Goal: Task Accomplishment & Management: Complete application form

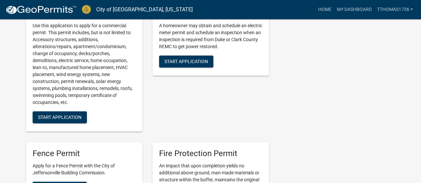
scroll to position [166, 0]
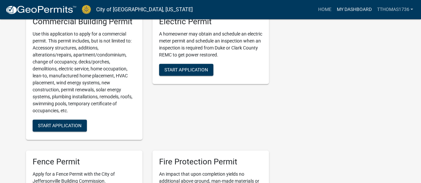
click at [353, 10] on link "My Dashboard" at bounding box center [354, 9] width 40 height 13
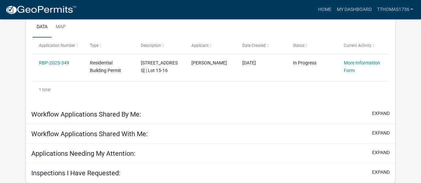
scroll to position [121, 0]
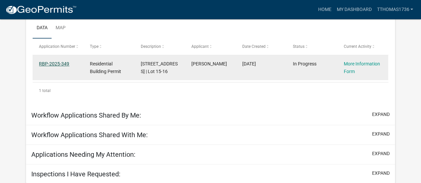
click at [50, 63] on link "RBP-2025-349" at bounding box center [54, 63] width 30 height 5
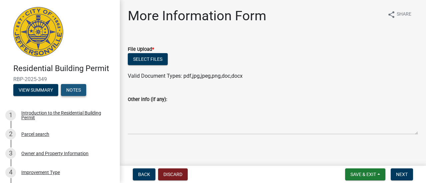
click at [78, 91] on button "Notes" at bounding box center [73, 90] width 25 height 12
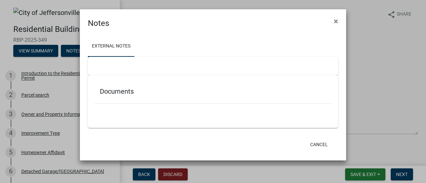
click at [102, 66] on div at bounding box center [213, 66] width 250 height 19
click at [104, 109] on div at bounding box center [212, 107] width 237 height 7
click at [109, 69] on div at bounding box center [213, 66] width 250 height 19
click at [98, 59] on div at bounding box center [213, 66] width 250 height 19
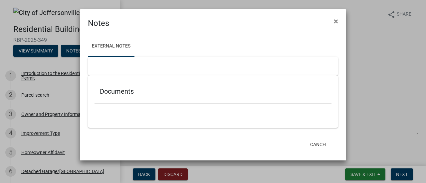
click at [94, 64] on div at bounding box center [213, 66] width 250 height 19
click at [112, 126] on div "Documents" at bounding box center [213, 102] width 250 height 53
click at [335, 23] on span "×" at bounding box center [336, 21] width 4 height 9
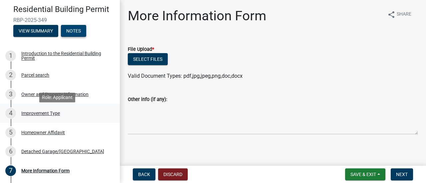
scroll to position [22, 0]
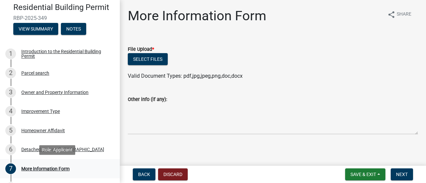
click at [42, 169] on div "More Information Form" at bounding box center [45, 169] width 48 height 5
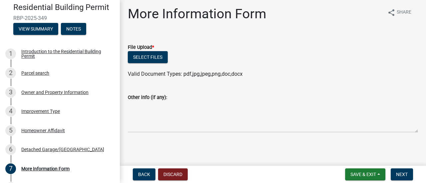
scroll to position [3, 0]
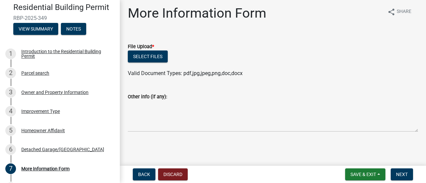
click at [136, 95] on label "Other info (if any):" at bounding box center [147, 97] width 39 height 5
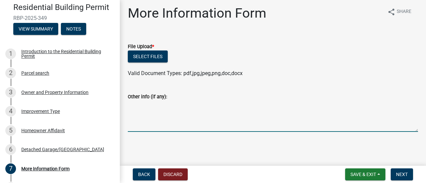
click at [136, 101] on textarea "Other info (if any):" at bounding box center [273, 116] width 290 height 31
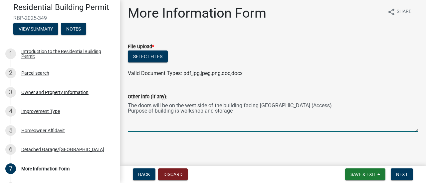
click at [180, 111] on textarea "The doors will be on the west side of the building facing [GEOGRAPHIC_DATA] (Ac…" at bounding box center [273, 116] width 290 height 31
click at [309, 107] on textarea "The doors will be on the west side of the building facing [GEOGRAPHIC_DATA] (Ac…" at bounding box center [273, 116] width 290 height 31
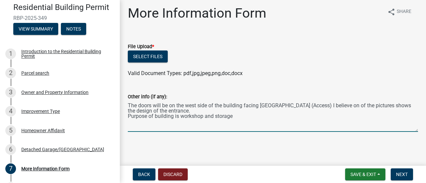
click at [234, 116] on textarea "The doors will be on the west side of the building facing [GEOGRAPHIC_DATA] (Ac…" at bounding box center [273, 116] width 290 height 31
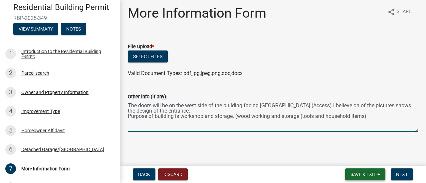
type textarea "The doors will be on the west side of the building facing [GEOGRAPHIC_DATA] (Ac…"
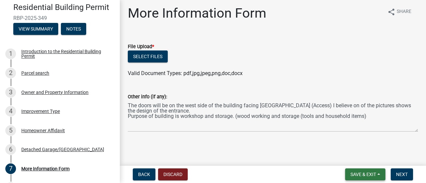
click at [361, 174] on span "Save & Exit" at bounding box center [363, 174] width 26 height 5
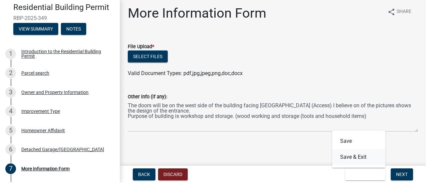
click at [357, 157] on button "Save & Exit" at bounding box center [358, 157] width 53 height 16
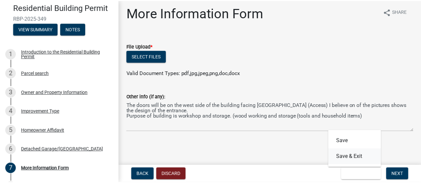
scroll to position [0, 0]
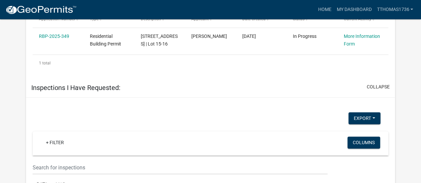
scroll to position [418, 0]
